Goal: Task Accomplishment & Management: Complete application form

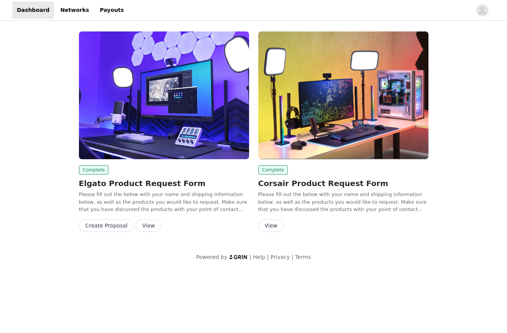
click at [272, 226] on button "View" at bounding box center [272, 225] width 26 height 12
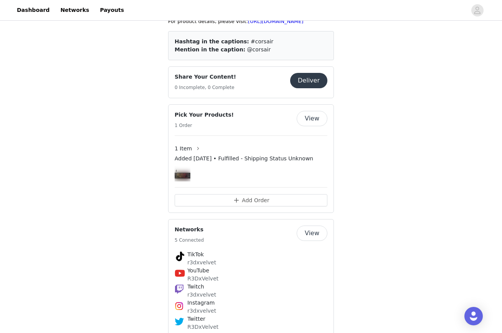
scroll to position [221, 0]
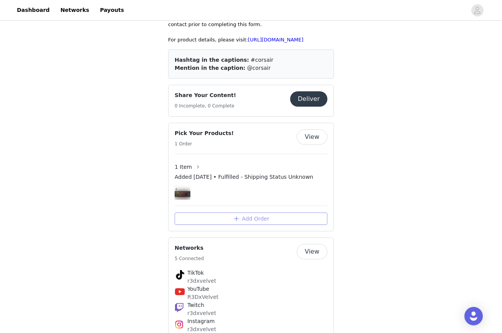
click at [274, 220] on button "Add Order" at bounding box center [251, 218] width 153 height 12
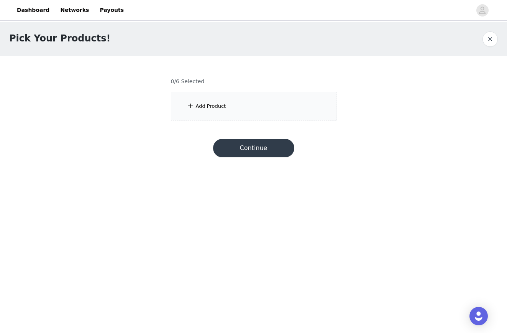
click at [220, 103] on div "Add Product" at bounding box center [211, 106] width 30 height 8
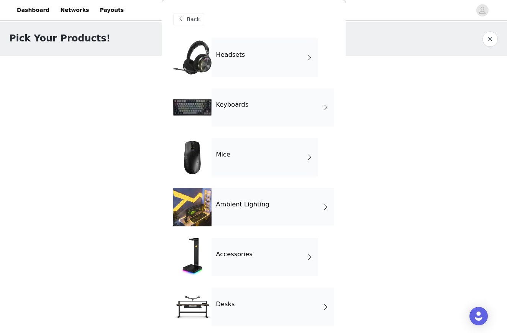
click at [252, 153] on div "Mice" at bounding box center [265, 157] width 107 height 38
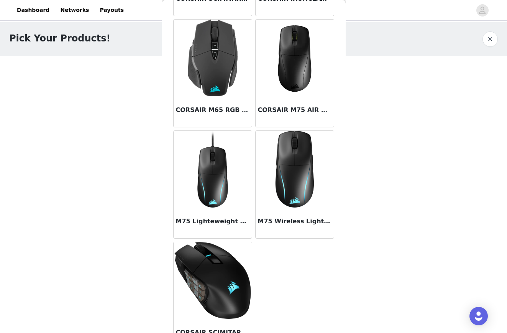
scroll to position [594, 0]
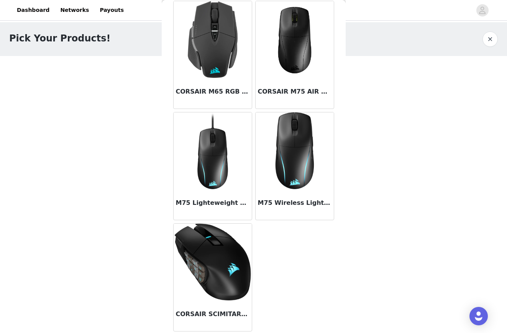
click at [422, 214] on body "Dashboard Networks Payouts Pick Your Products! 0/6 Selected Add Product Back CO…" at bounding box center [253, 166] width 507 height 333
click at [487, 40] on button "button" at bounding box center [490, 38] width 15 height 15
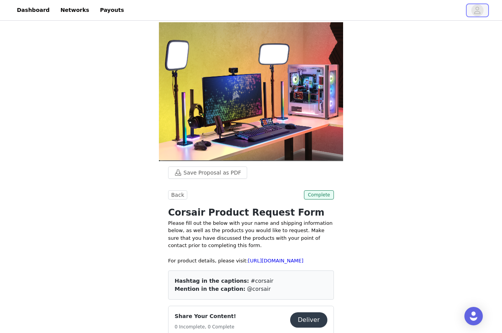
click at [481, 8] on span "button" at bounding box center [477, 10] width 12 height 12
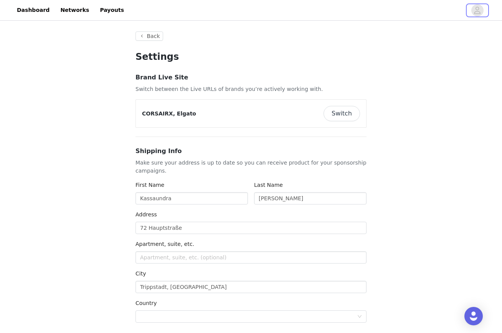
type input "+49 (Germany)"
click at [349, 113] on button "Switch" at bounding box center [341, 113] width 36 height 15
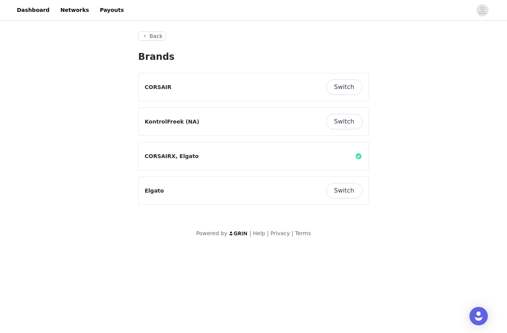
click at [346, 91] on button "Switch" at bounding box center [344, 86] width 36 height 15
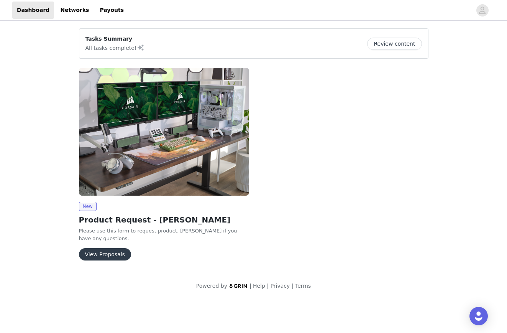
click at [102, 248] on button "View Proposals" at bounding box center [105, 254] width 52 height 12
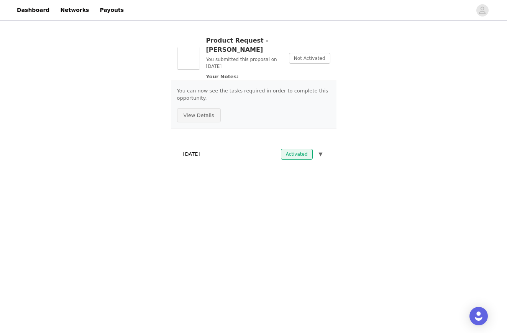
click at [194, 108] on button "View Details" at bounding box center [199, 115] width 44 height 15
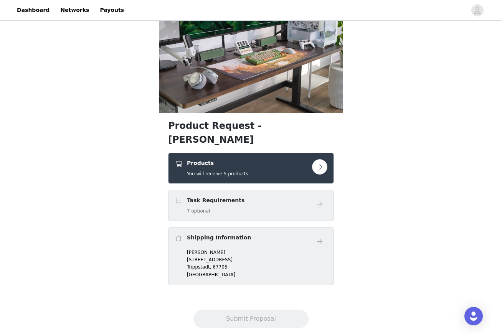
scroll to position [51, 0]
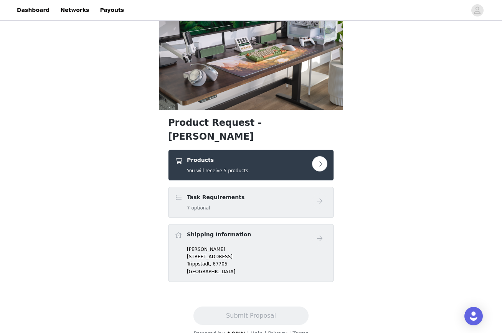
click at [318, 156] on button "button" at bounding box center [319, 163] width 15 height 15
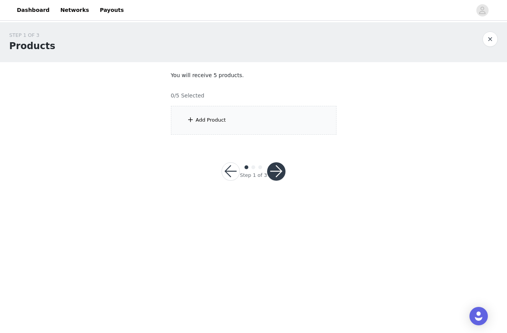
click at [264, 125] on div "Add Product" at bounding box center [254, 120] width 166 height 29
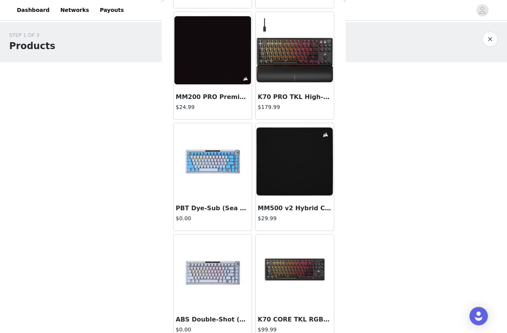
scroll to position [841, 0]
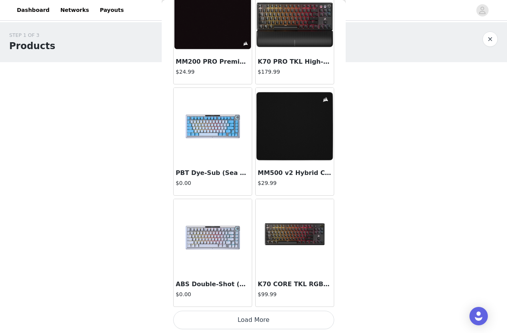
click at [282, 326] on button "Load More" at bounding box center [253, 320] width 161 height 18
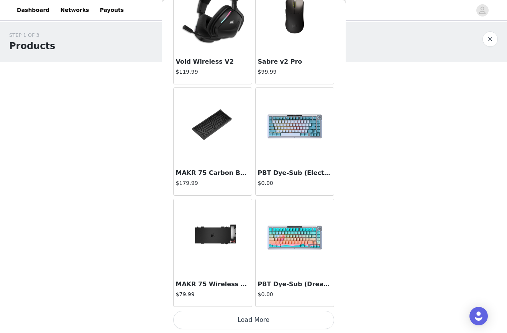
scroll to position [1800, 0]
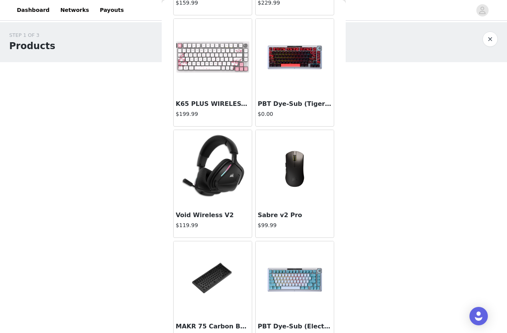
click at [278, 186] on img at bounding box center [295, 168] width 77 height 77
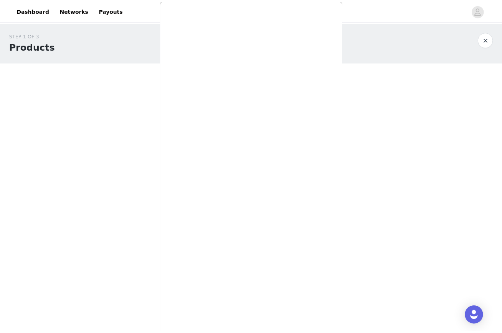
scroll to position [0, 0]
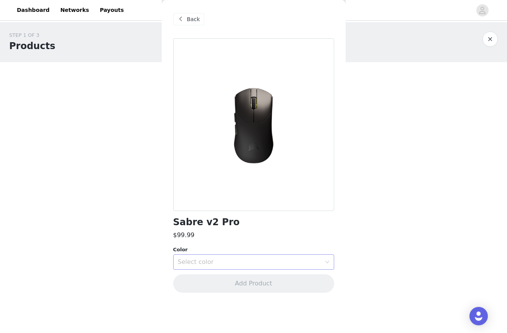
click at [234, 259] on div "Select color" at bounding box center [249, 262] width 143 height 8
click at [212, 277] on li "Black" at bounding box center [253, 279] width 161 height 12
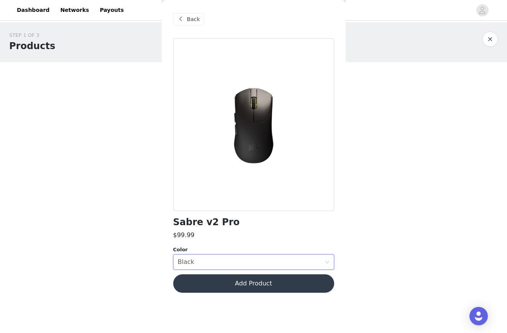
click at [305, 278] on button "Add Product" at bounding box center [253, 283] width 161 height 18
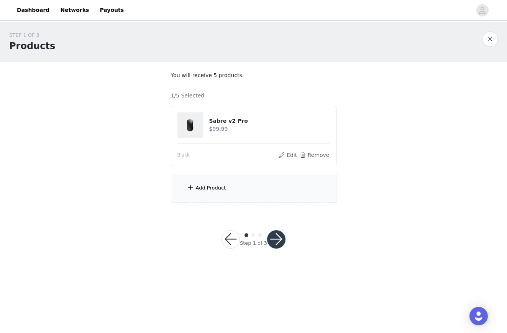
click at [278, 239] on button "button" at bounding box center [276, 239] width 18 height 18
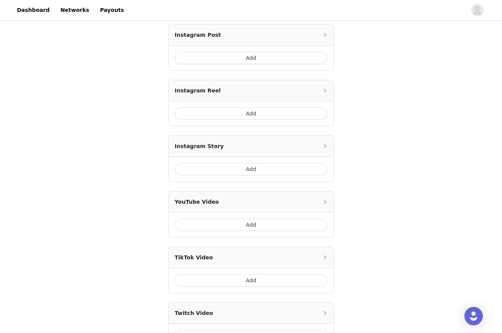
scroll to position [153, 0]
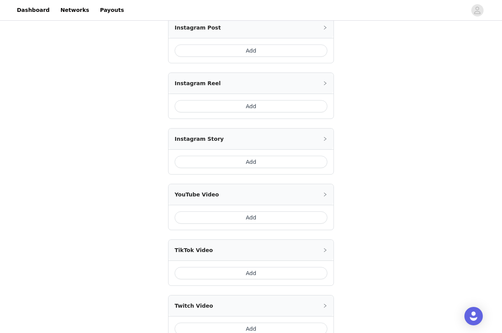
click at [257, 109] on button "Add" at bounding box center [251, 106] width 153 height 12
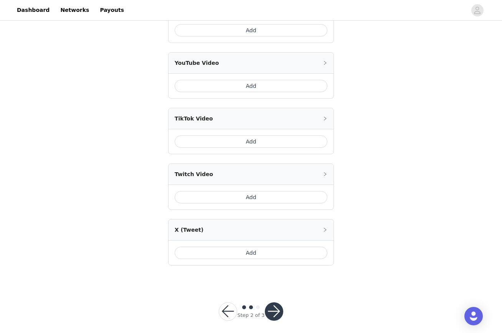
scroll to position [320, 0]
click at [283, 252] on button "Add" at bounding box center [251, 252] width 153 height 12
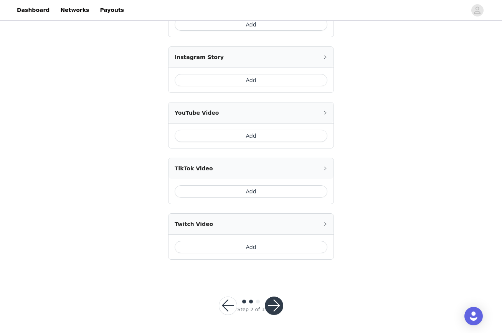
scroll to position [348, 0]
click at [277, 306] on button "button" at bounding box center [274, 305] width 18 height 18
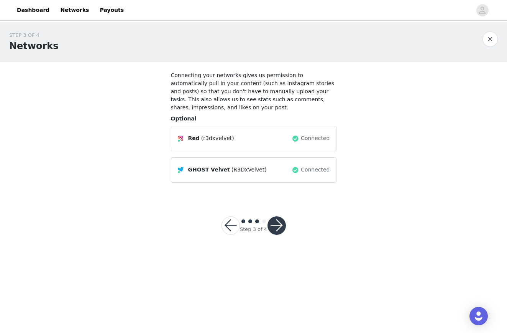
click at [279, 219] on button "button" at bounding box center [277, 225] width 18 height 18
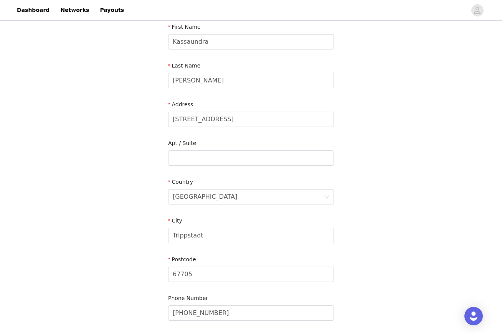
scroll to position [152, 0]
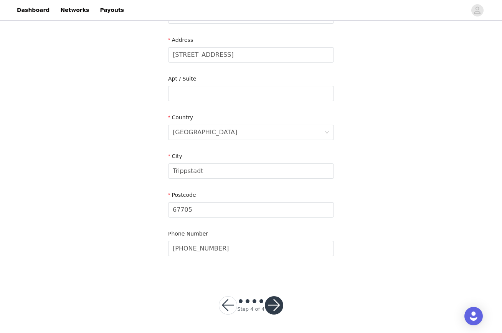
drag, startPoint x: 278, startPoint y: 308, endPoint x: 335, endPoint y: 306, distance: 57.6
click at [278, 308] on button "button" at bounding box center [274, 305] width 18 height 18
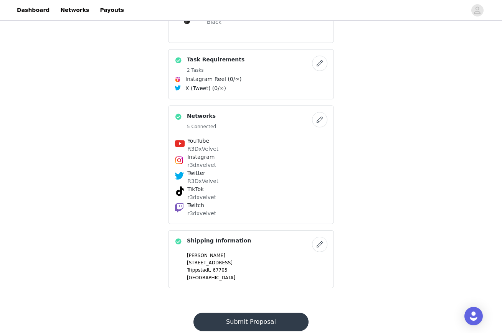
scroll to position [226, 0]
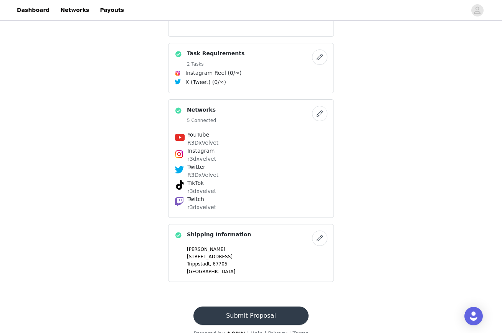
click at [280, 306] on button "Submit Proposal" at bounding box center [250, 315] width 115 height 18
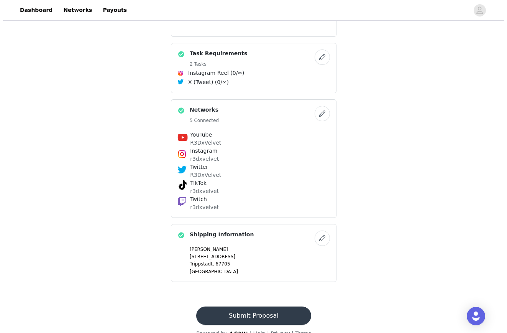
scroll to position [0, 0]
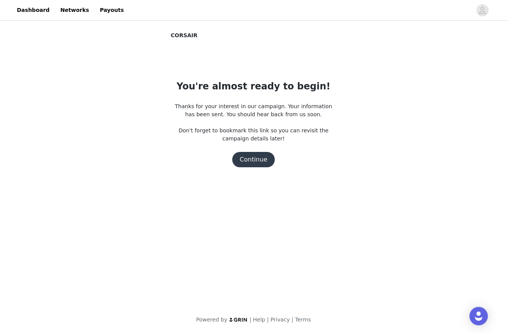
click at [242, 160] on button "Continue" at bounding box center [253, 159] width 43 height 15
